Goal: Find contact information: Find specific fact

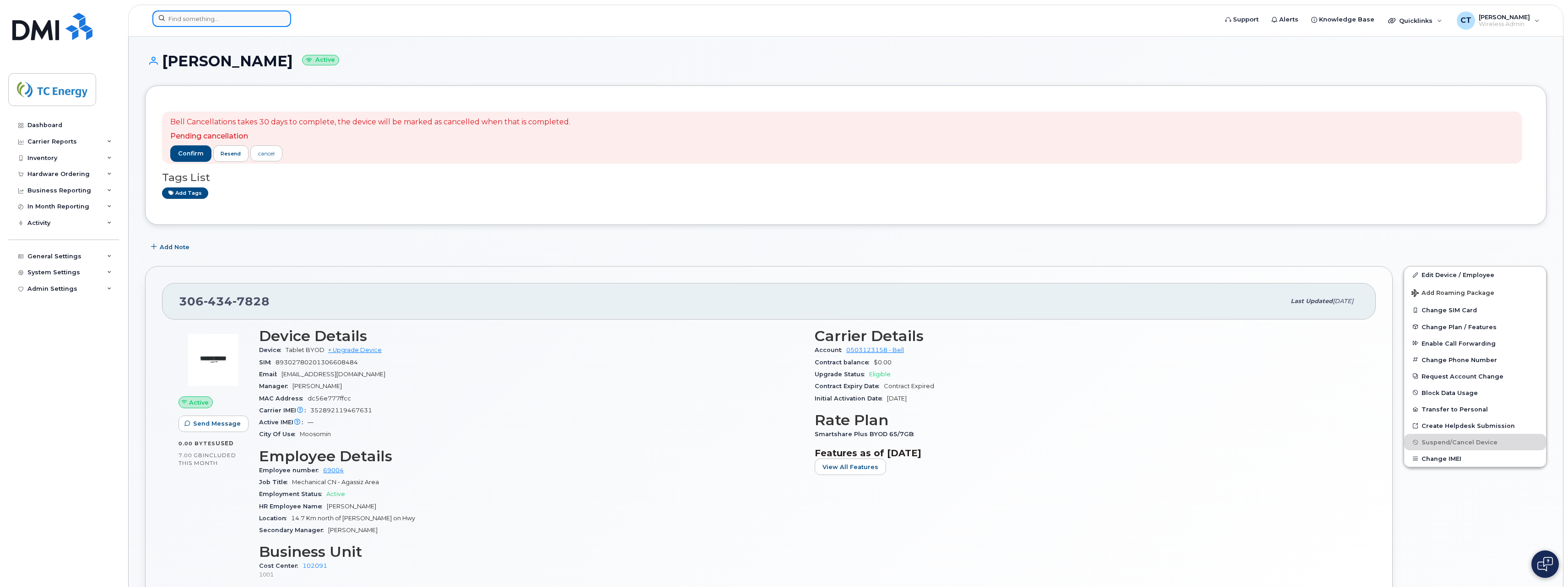
click at [226, 15] on input at bounding box center [222, 18] width 139 height 16
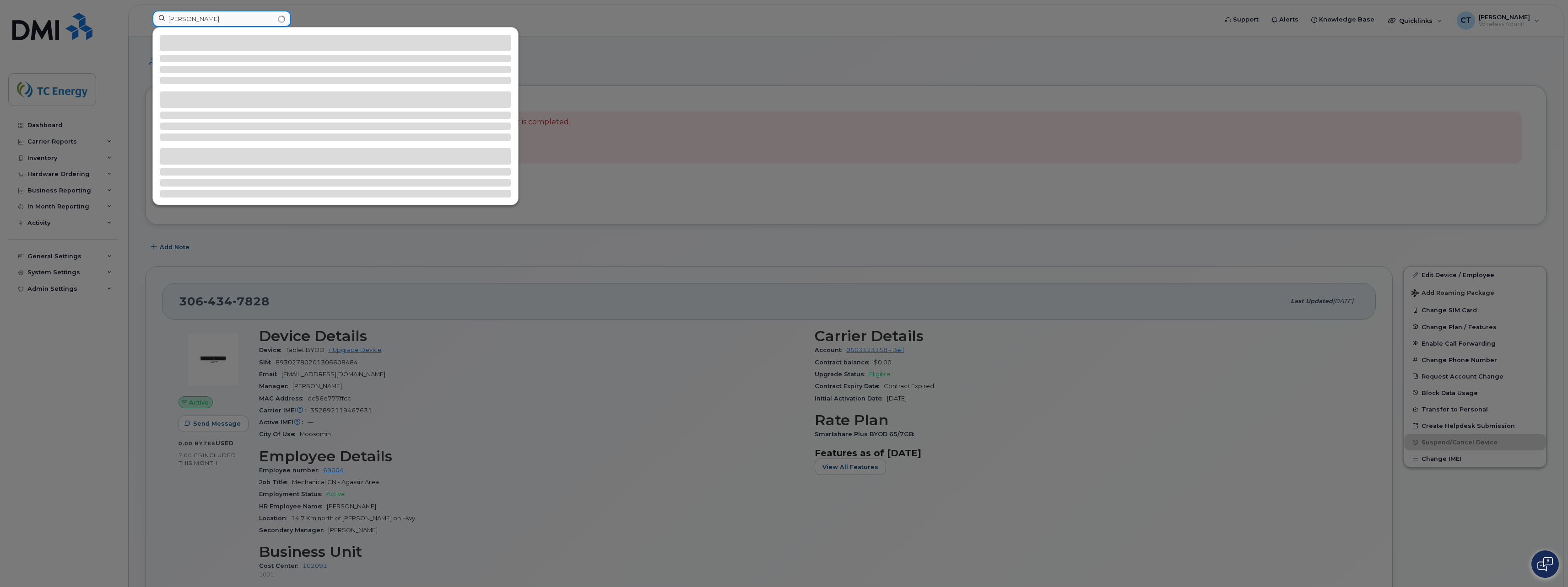
type input "[PERSON_NAME]"
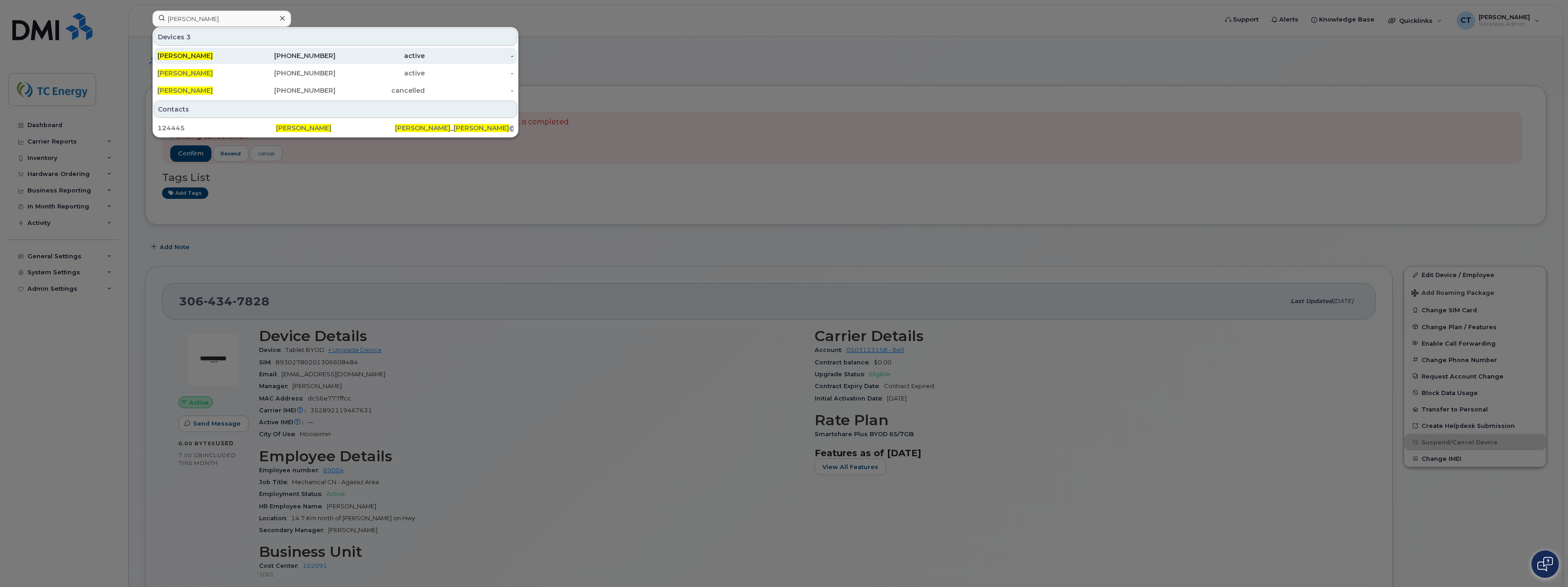
click at [224, 53] on div "[PERSON_NAME]" at bounding box center [202, 55] width 89 height 9
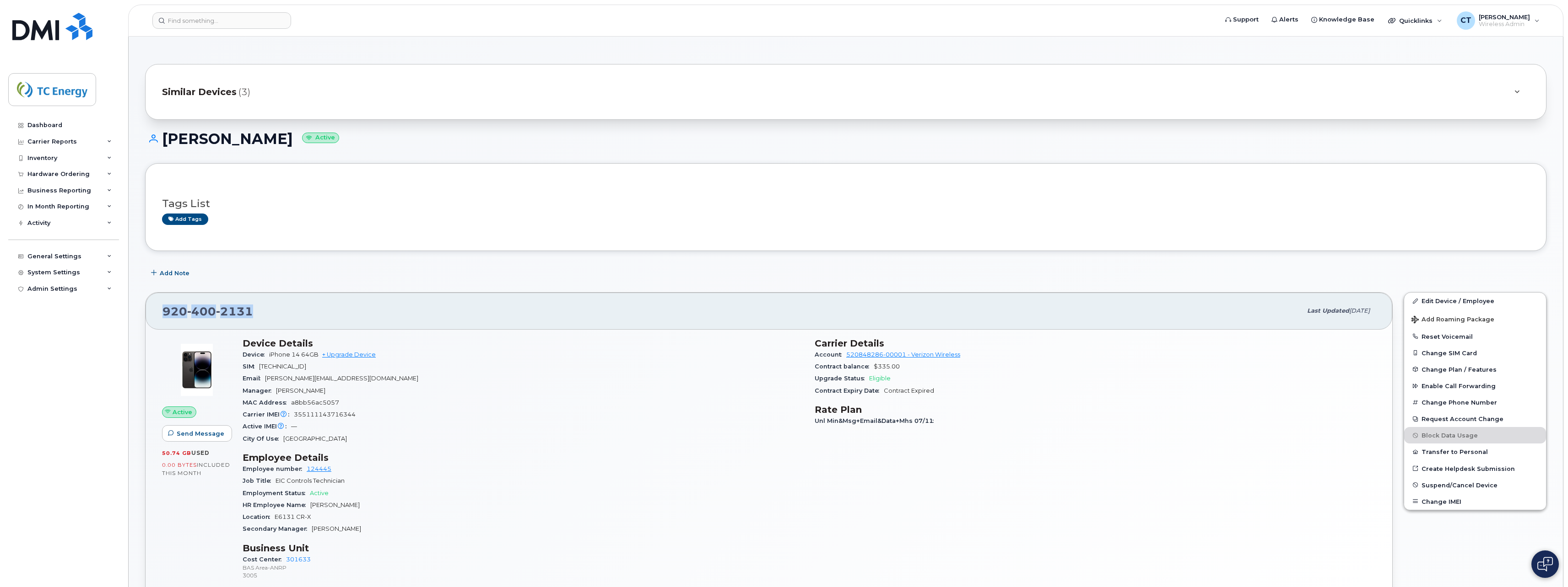
drag, startPoint x: 255, startPoint y: 313, endPoint x: 155, endPoint y: 316, distance: 100.0
click at [155, 316] on div "920 400 2131 Last updated Jul 06, 2025" at bounding box center [769, 311] width 1247 height 36
copy span "920 400 2131"
